Goal: Information Seeking & Learning: Find specific fact

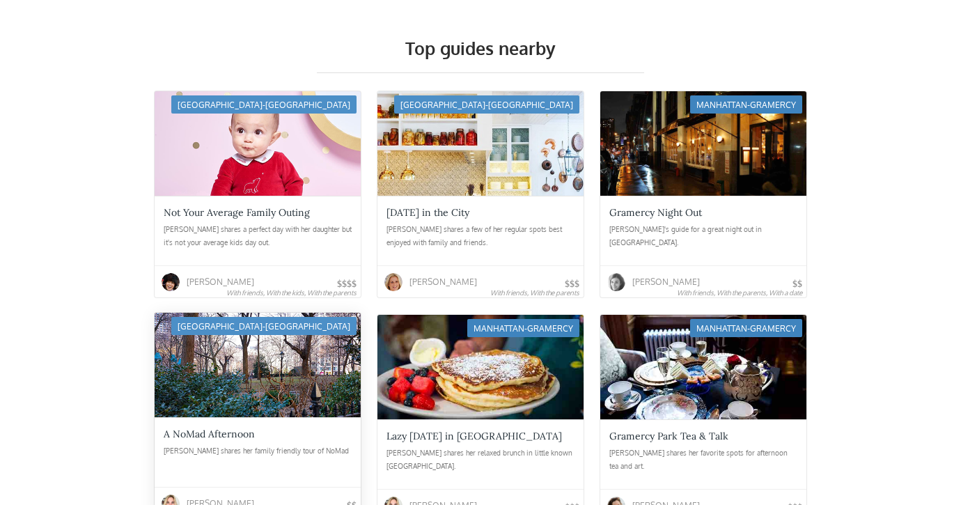
scroll to position [4260, 0]
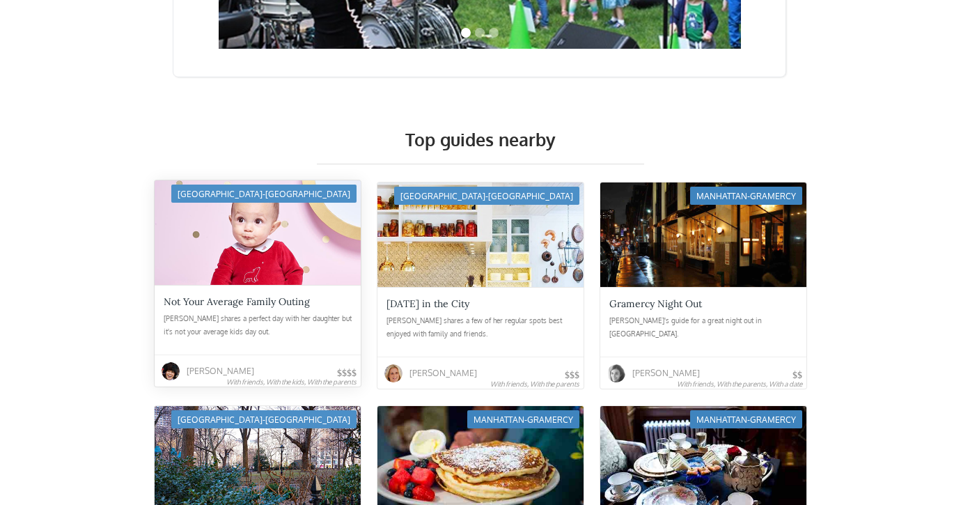
click at [293, 234] on div at bounding box center [258, 232] width 206 height 104
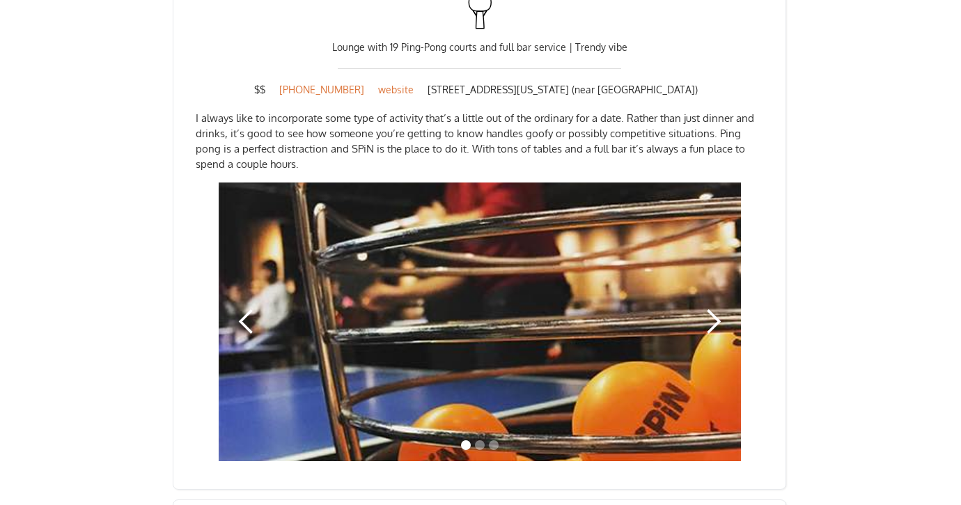
scroll to position [1173, 0]
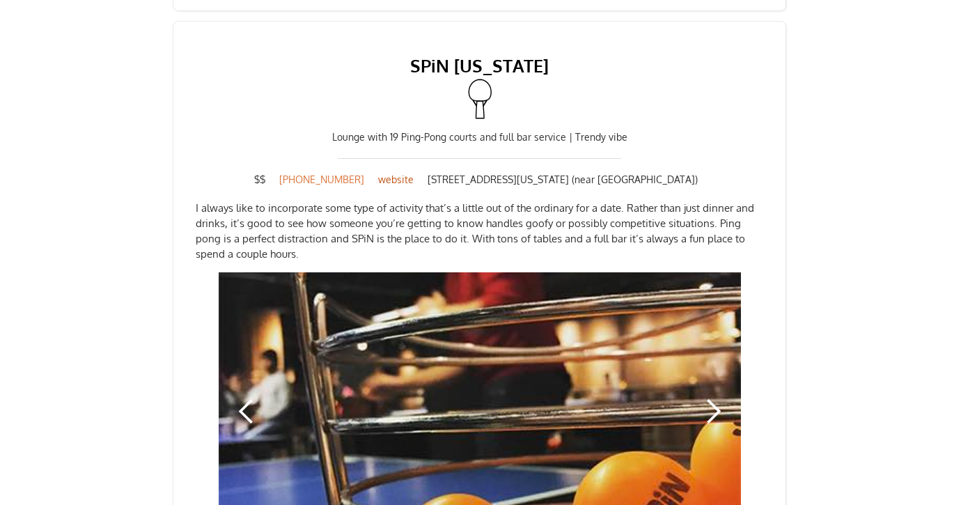
click at [393, 177] on link "website" at bounding box center [395, 180] width 49 height 14
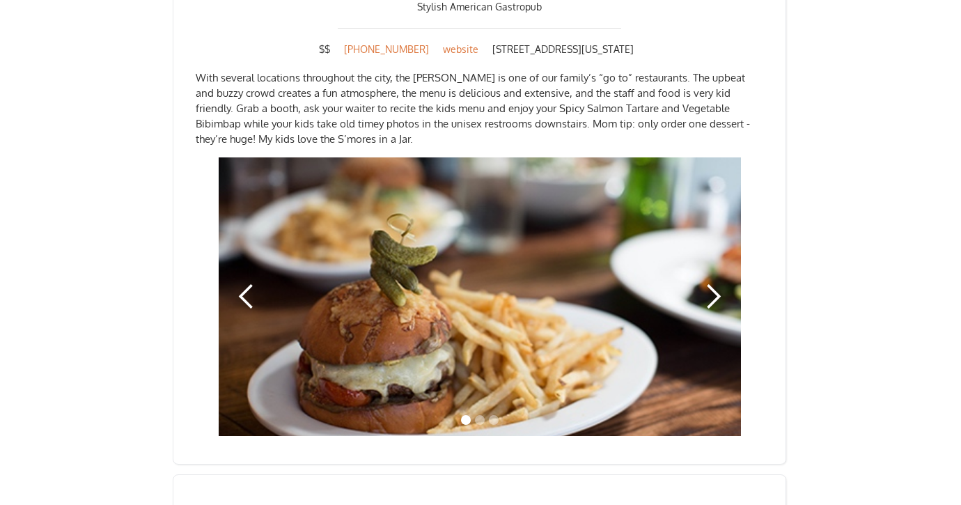
scroll to position [1804, 0]
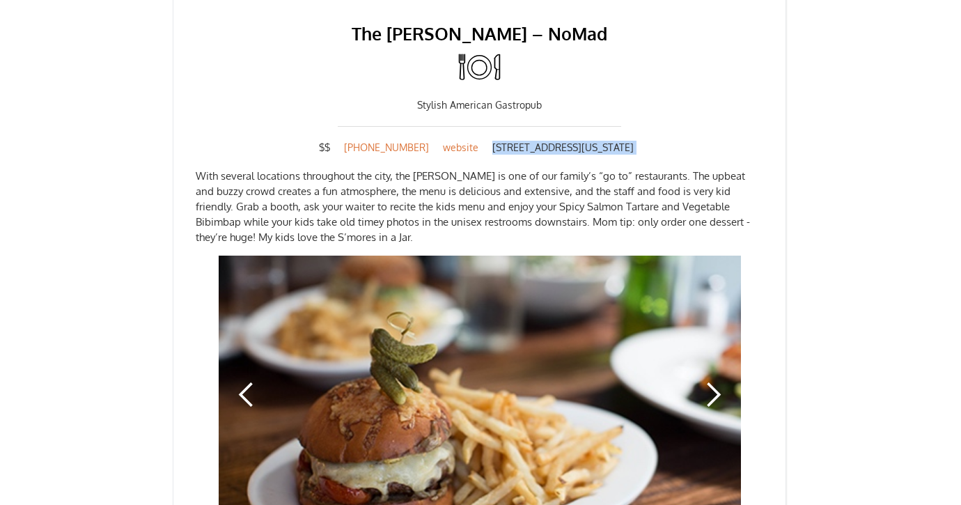
drag, startPoint x: 476, startPoint y: 148, endPoint x: 627, endPoint y: 155, distance: 151.9
click at [628, 155] on div "The [PERSON_NAME] – NoMad Stylish American Gastropub $$ [PHONE_NUMBER] website …" at bounding box center [479, 276] width 613 height 574
copy div "[STREET_ADDRESS][US_STATE]"
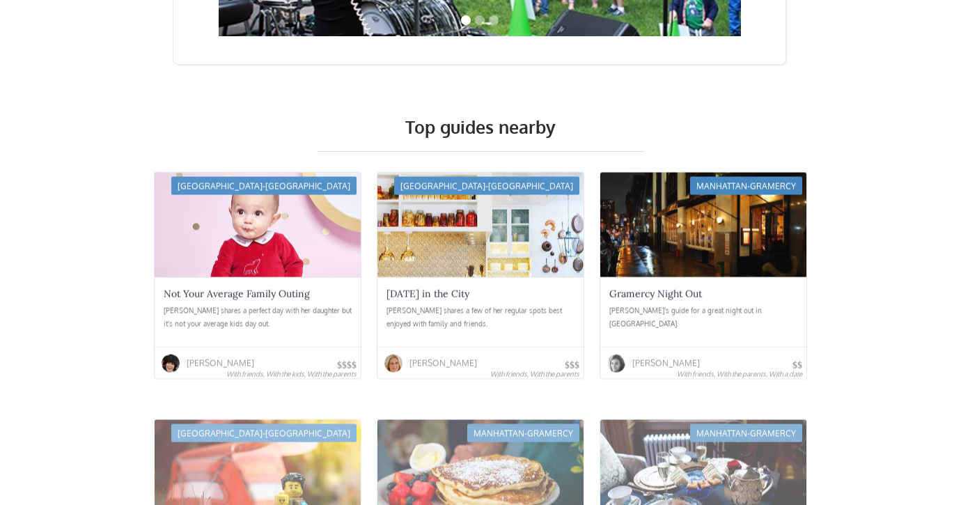
scroll to position [3005, 0]
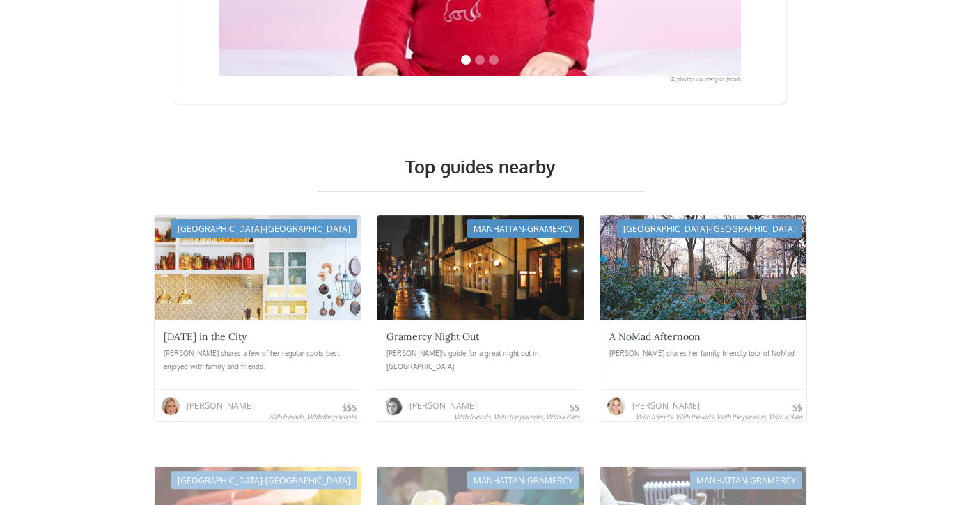
scroll to position [2308, 0]
